Goal: Task Accomplishment & Management: Use online tool/utility

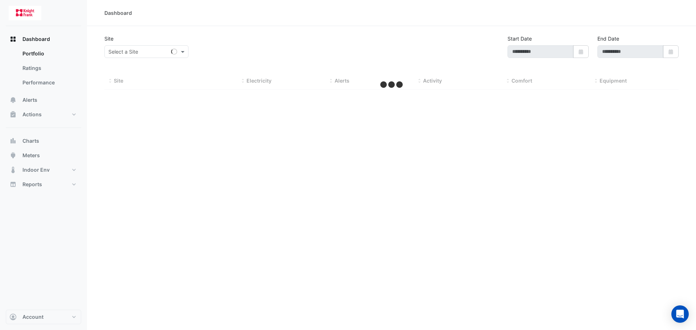
type input "**********"
select select "***"
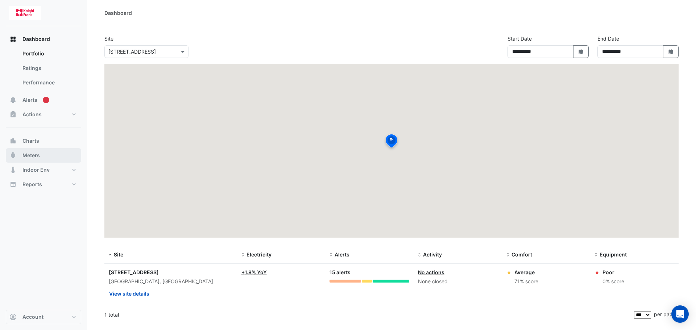
click at [55, 154] on button "Meters" at bounding box center [43, 155] width 75 height 15
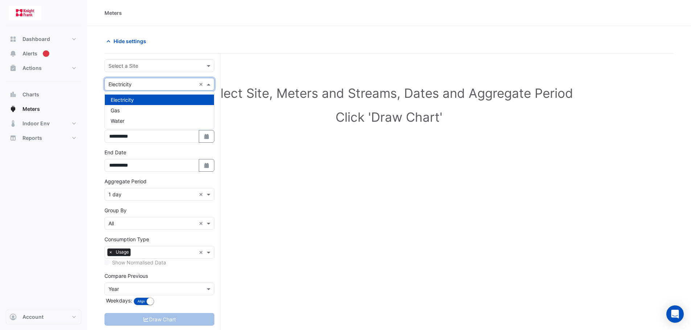
click at [157, 86] on input "text" at bounding box center [151, 85] width 87 height 8
click at [161, 123] on div "Water" at bounding box center [159, 121] width 109 height 11
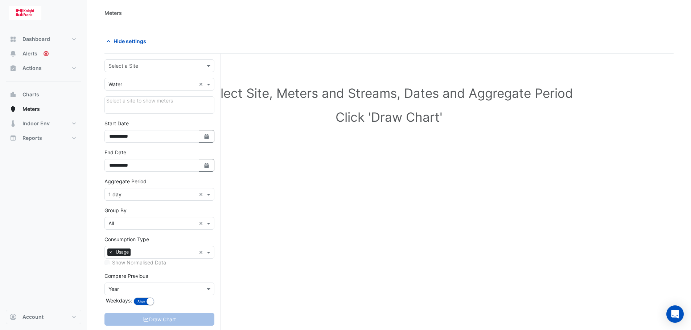
click at [156, 103] on div "Select a site to show meters" at bounding box center [159, 104] width 110 height 17
click at [166, 69] on div "Select a Site" at bounding box center [153, 66] width 97 height 8
drag, startPoint x: 168, startPoint y: 83, endPoint x: 168, endPoint y: 87, distance: 4.4
click at [168, 83] on div "[STREET_ADDRESS]" at bounding box center [159, 81] width 109 height 11
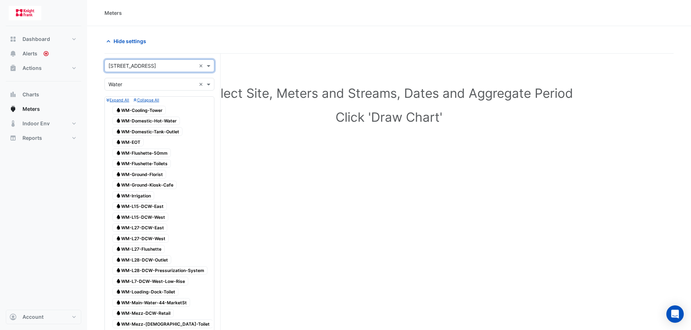
click at [157, 109] on span "Water WM-Cooling-Tower" at bounding box center [138, 110] width 53 height 9
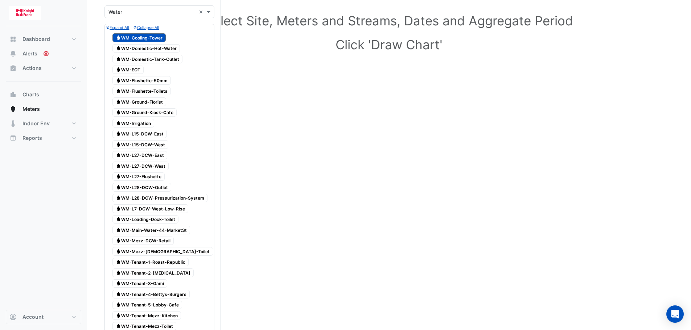
scroll to position [36, 0]
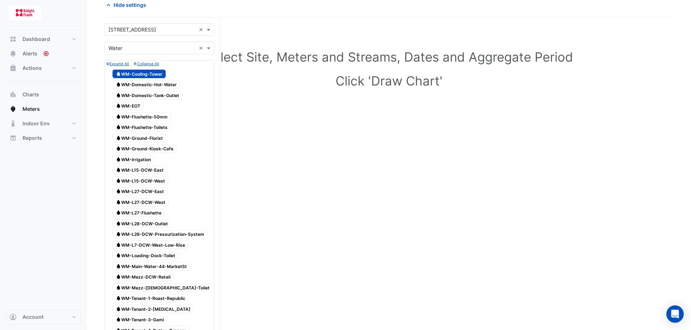
click at [143, 75] on span "Water WM-Cooling-Tower" at bounding box center [138, 74] width 53 height 9
click at [150, 75] on span "Water WM-Cooling-Tower" at bounding box center [138, 74] width 53 height 9
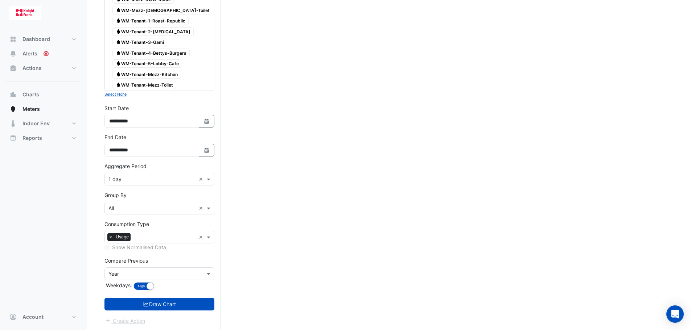
scroll to position [315, 0]
click at [158, 305] on button "Draw Chart" at bounding box center [159, 303] width 110 height 13
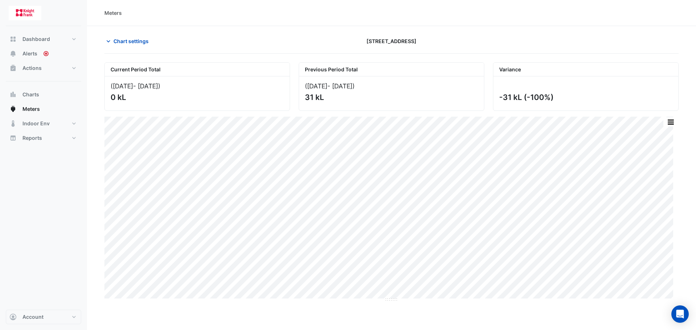
click at [364, 36] on div "[STREET_ADDRESS]" at bounding box center [391, 41] width 194 height 13
